Goal: Check status: Check status

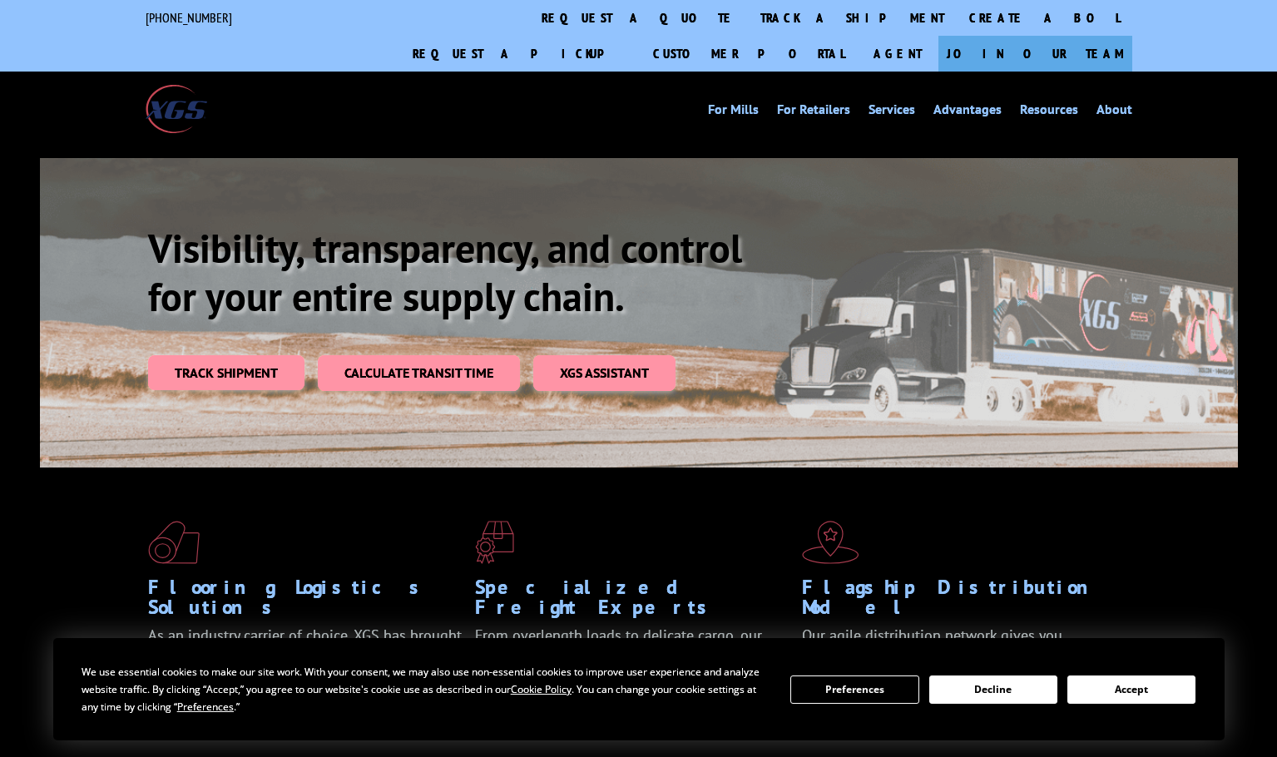
click at [1154, 691] on button "Accept" at bounding box center [1131, 689] width 128 height 28
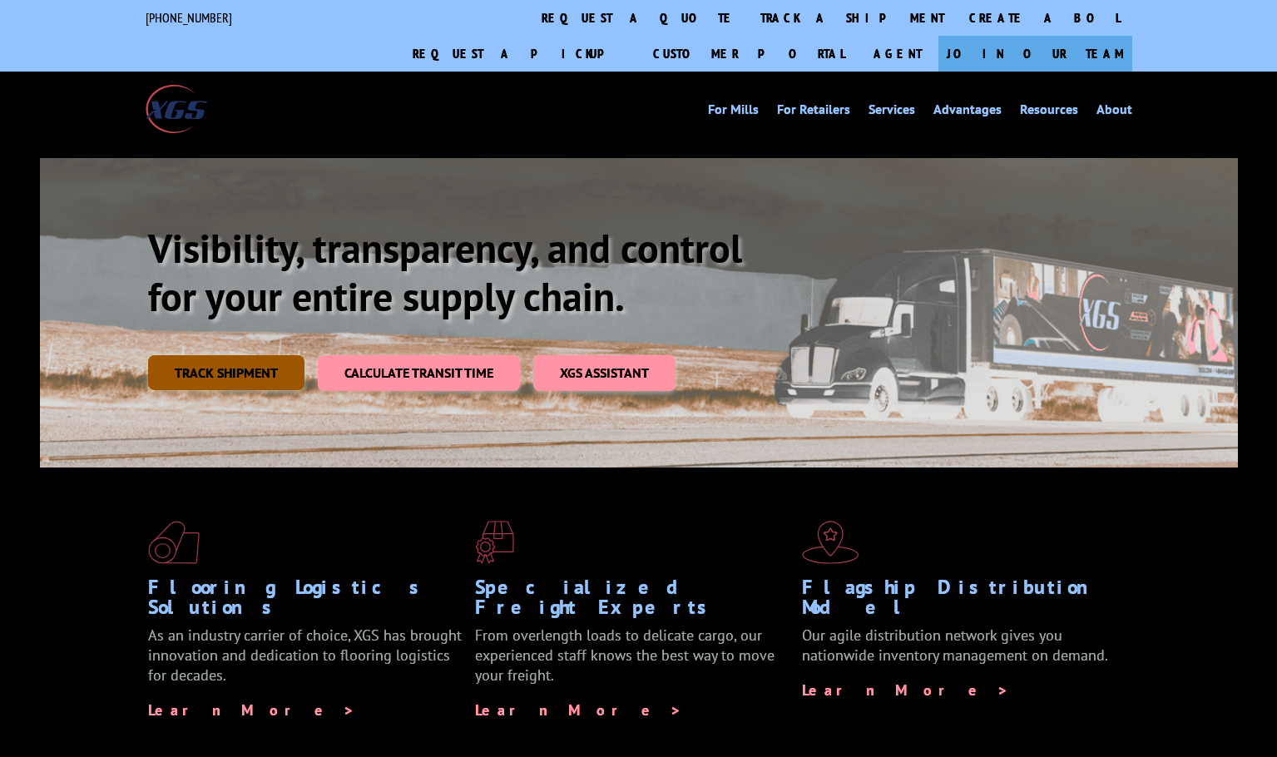
click at [264, 355] on link "Track shipment" at bounding box center [226, 372] width 156 height 35
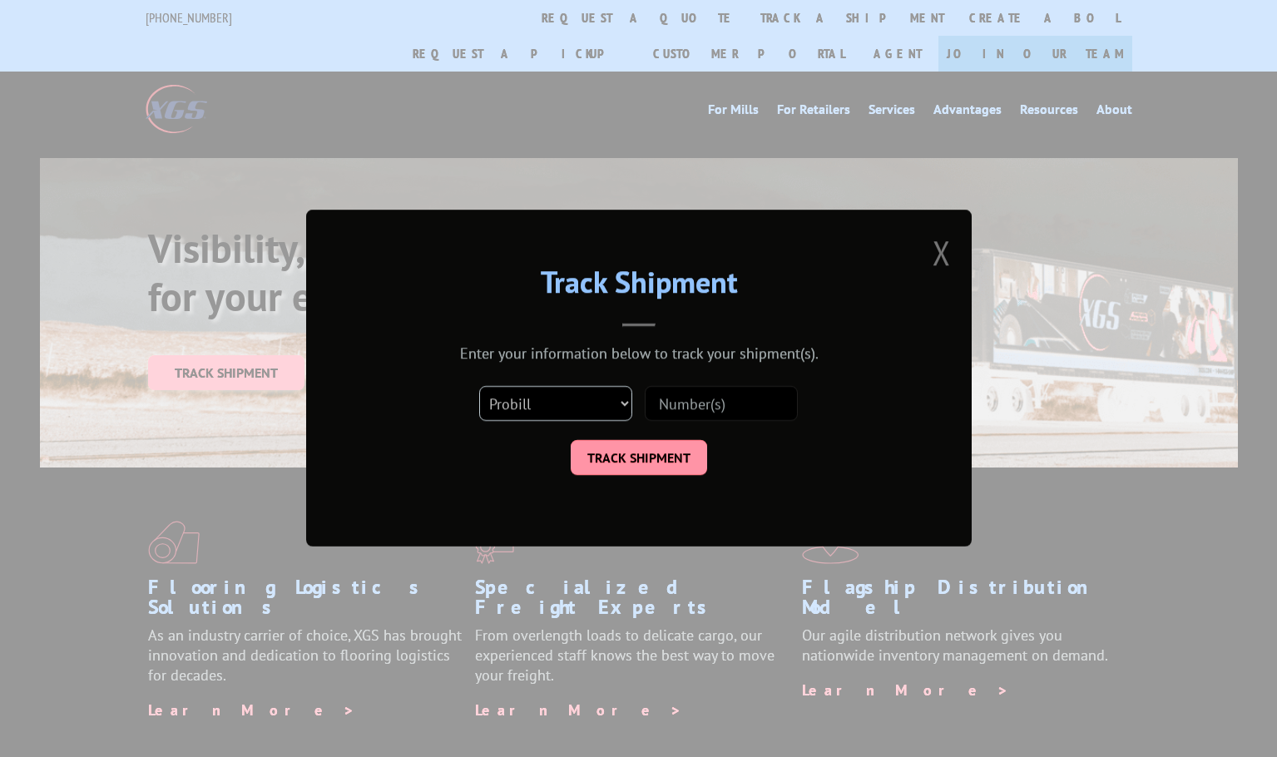
click at [630, 404] on select "Select category... Probill BOL PO" at bounding box center [555, 404] width 153 height 35
select select "po"
click at [479, 387] on select "Select category... Probill BOL PO" at bounding box center [555, 404] width 153 height 35
paste input "294681253"
type input "294681253"
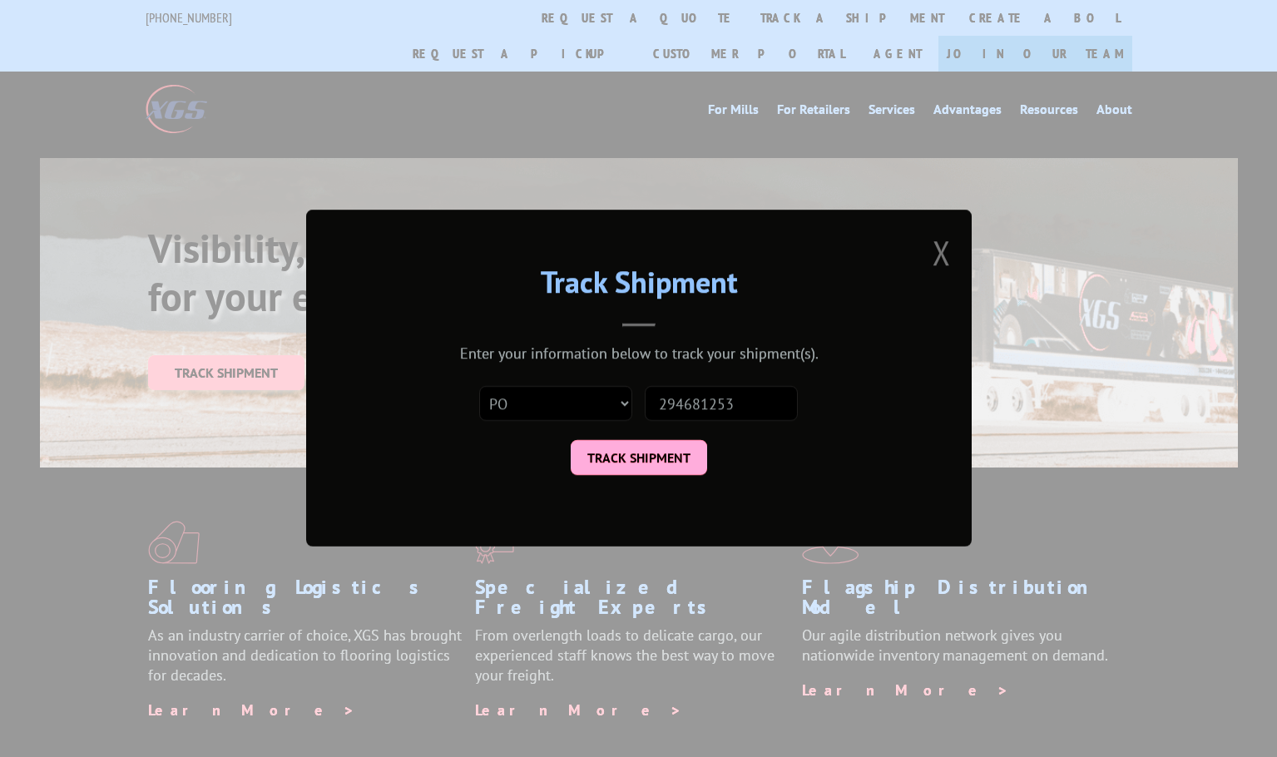
click at [686, 451] on button "TRACK SHIPMENT" at bounding box center [639, 458] width 136 height 35
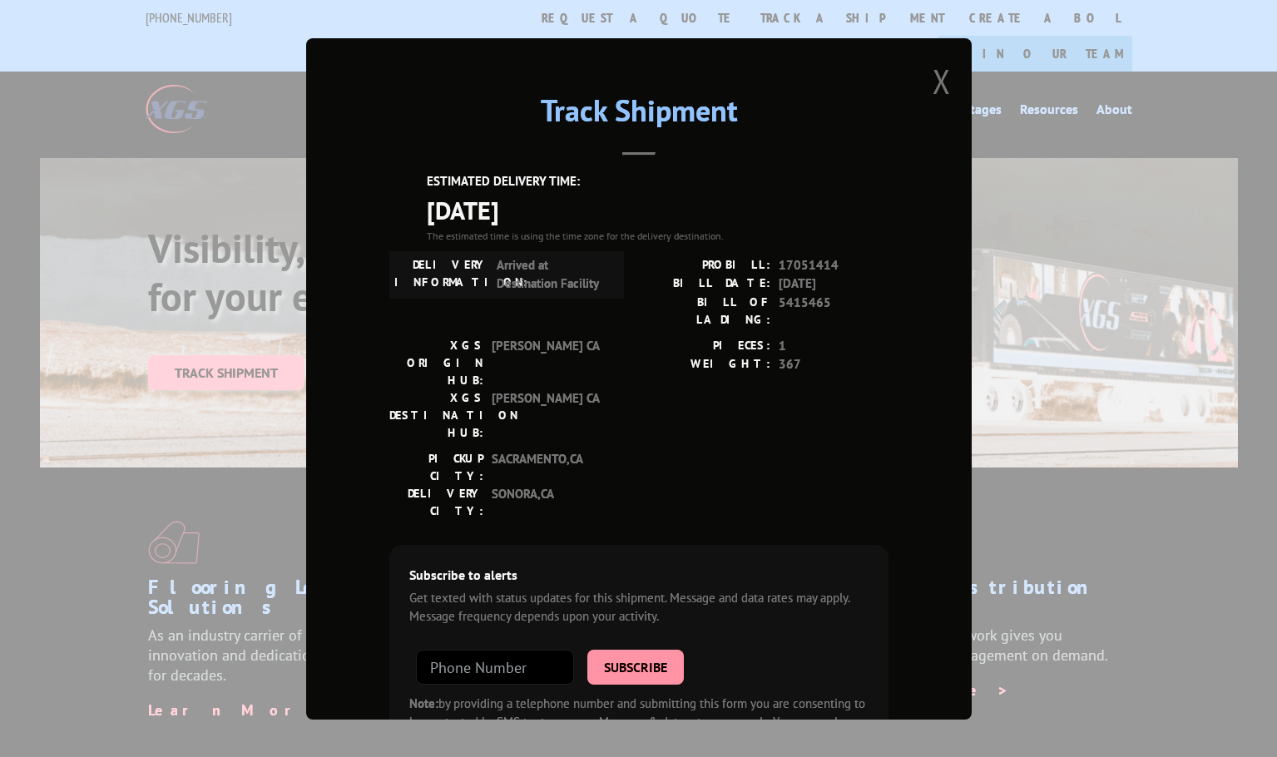
drag, startPoint x: 417, startPoint y: 171, endPoint x: 590, endPoint y: 220, distance: 180.4
click at [590, 220] on div "Track Shipment ESTIMATED DELIVERY TIME: [DATE] The estimated time is using the …" at bounding box center [638, 378] width 665 height 681
copy div "ESTIMATED DELIVERY TIME: [DATE]"
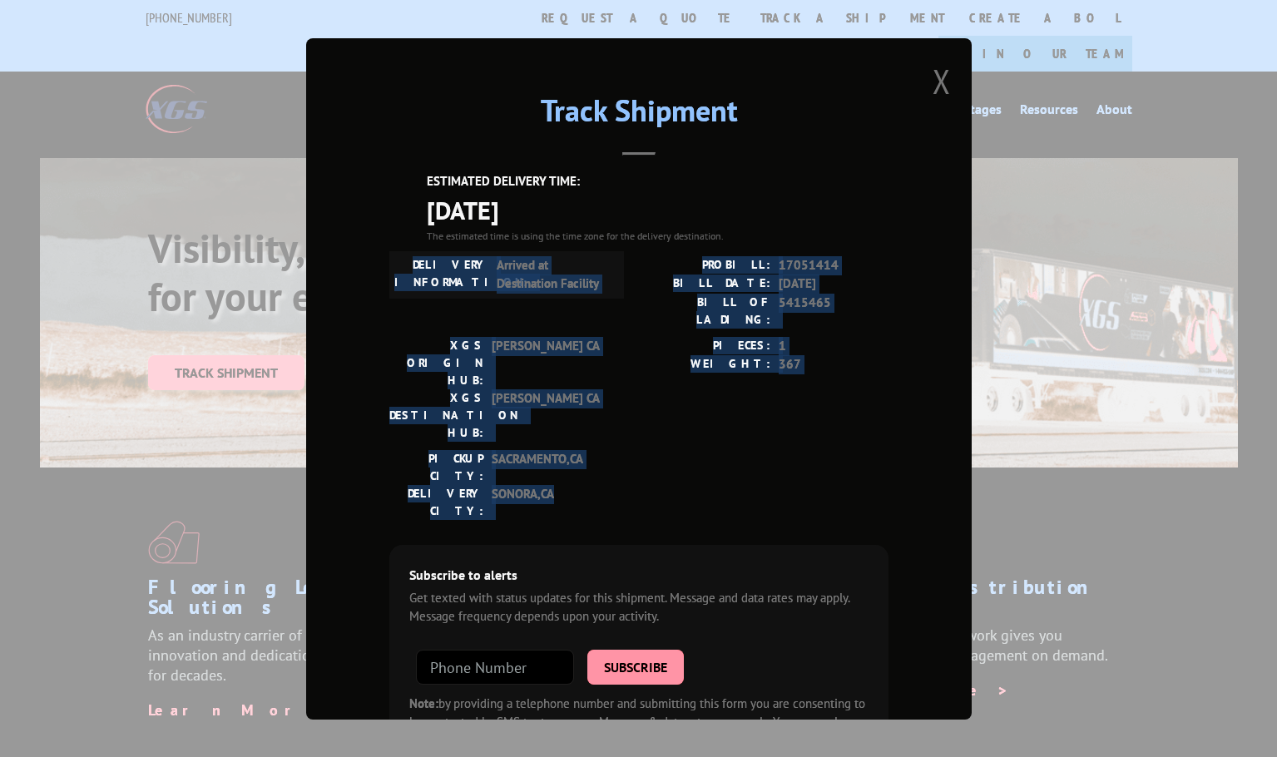
drag, startPoint x: 569, startPoint y: 409, endPoint x: 416, endPoint y: 264, distance: 210.6
click at [416, 264] on div "ESTIMATED DELIVERY TIME: [DATE] The estimated time is using the time zone for t…" at bounding box center [638, 471] width 499 height 598
copy div "DELIVERY INFORMATION: Arrived at Destination Facility PROBILL: 17051414 BILL DA…"
click at [907, 266] on div "Track Shipment ESTIMATED DELIVERY TIME: [DATE] The estimated time is using the …" at bounding box center [638, 378] width 665 height 681
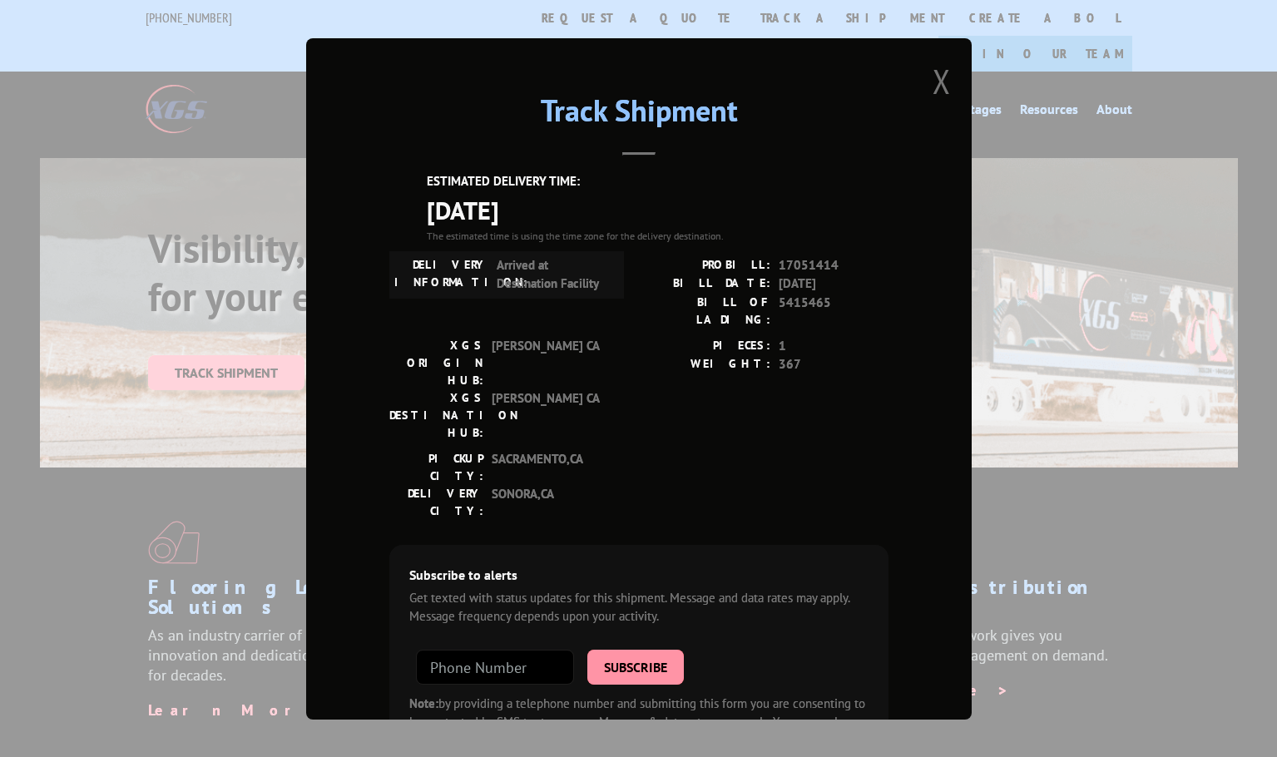
click at [1092, 111] on div "Track Shipment ESTIMATED DELIVERY TIME: [DATE] The estimated time is using the …" at bounding box center [638, 378] width 1277 height 757
click at [932, 82] on button "Close modal" at bounding box center [941, 81] width 18 height 44
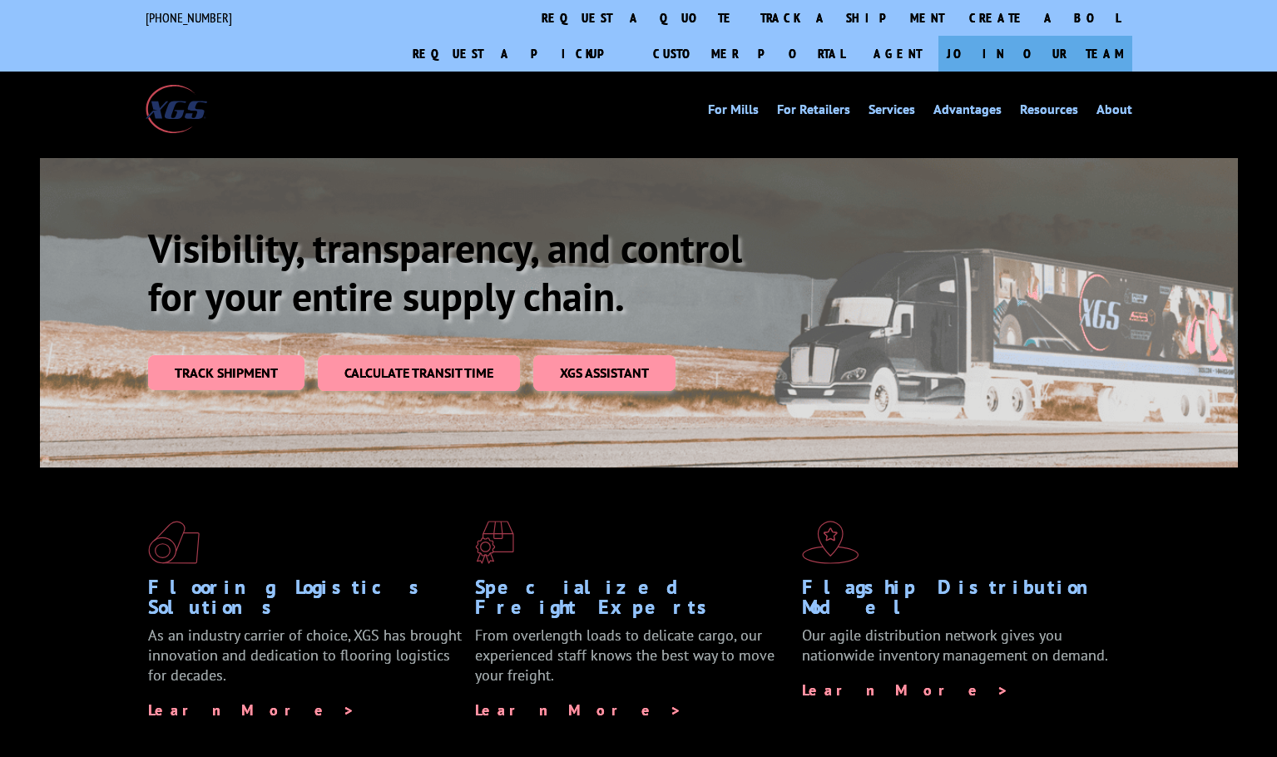
click at [1203, 15] on div "[PHONE_NUMBER] request a quote track a shipment Create a BOL Request a pickup C…" at bounding box center [638, 36] width 1277 height 72
click at [78, 24] on div "[PHONE_NUMBER] request a quote track a shipment Create a BOL Request a pickup C…" at bounding box center [638, 36] width 1277 height 72
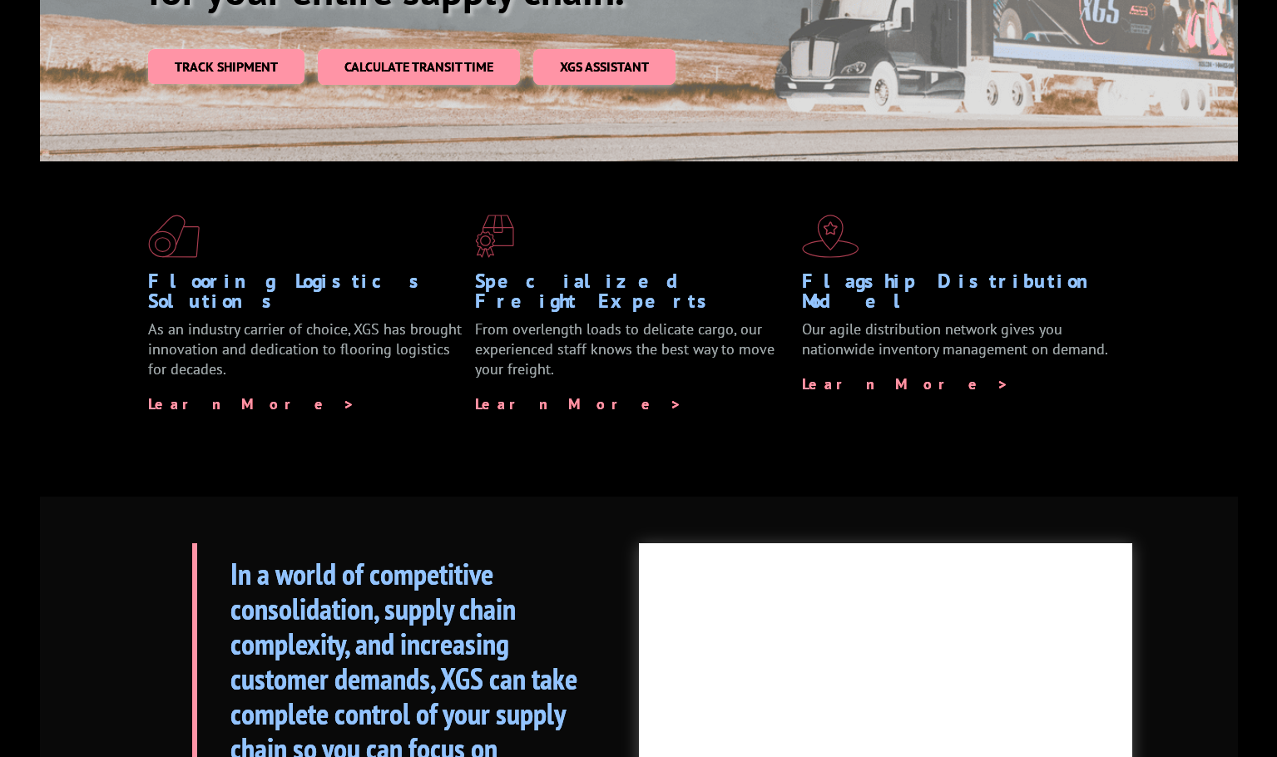
scroll to position [143, 0]
